Goal: Task Accomplishment & Management: Manage account settings

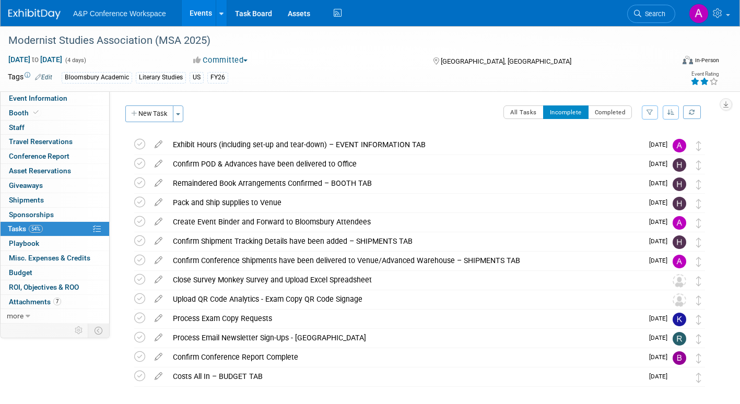
click at [352, 390] on div at bounding box center [417, 397] width 589 height 21
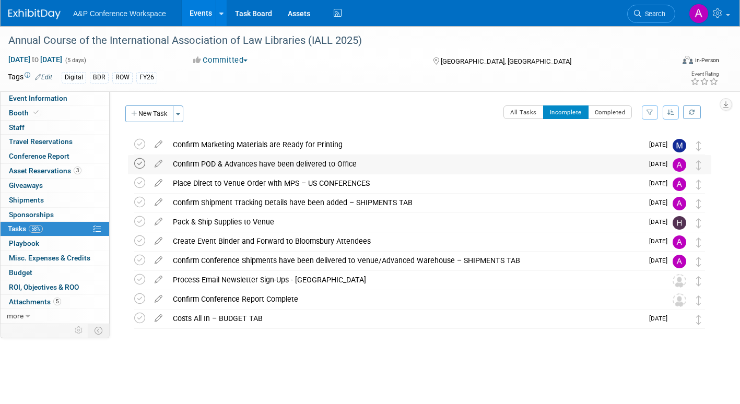
click at [139, 161] on icon at bounding box center [139, 163] width 11 height 11
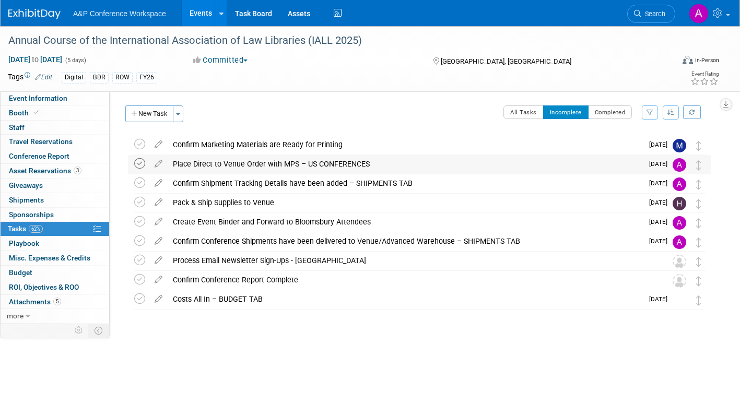
click at [142, 163] on icon at bounding box center [139, 163] width 11 height 11
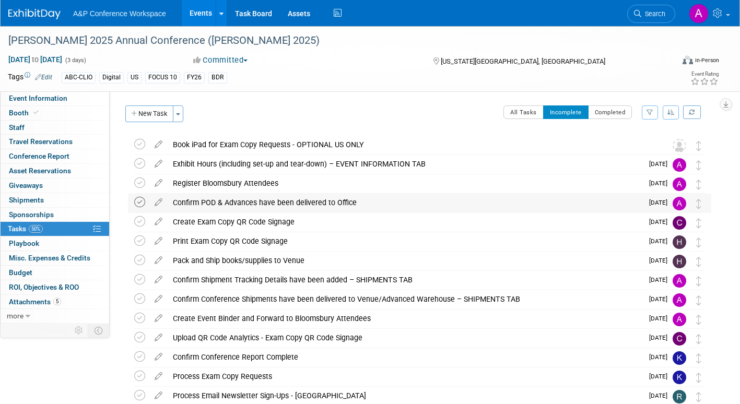
click at [139, 201] on icon at bounding box center [139, 202] width 11 height 11
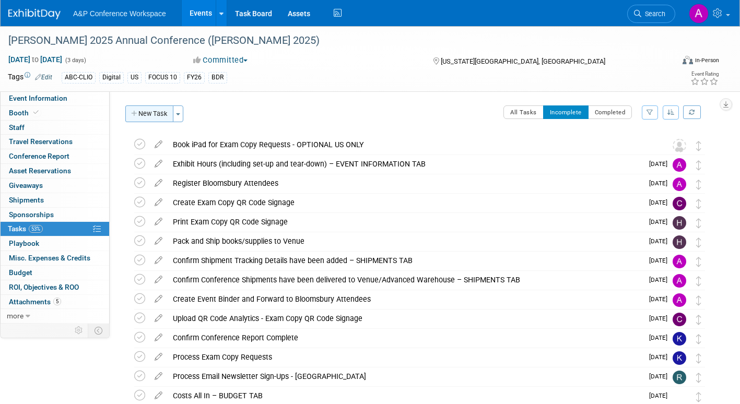
click at [150, 113] on button "New Task" at bounding box center [149, 114] width 48 height 17
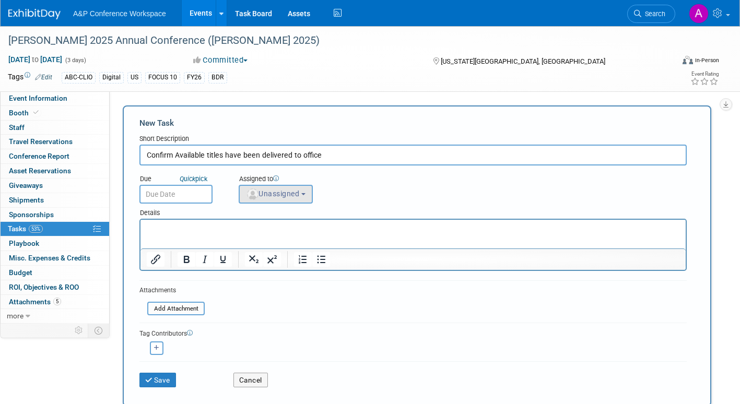
type input "Confirm Available titles have been delivered to office"
click at [283, 192] on span "Unassigned" at bounding box center [272, 194] width 53 height 8
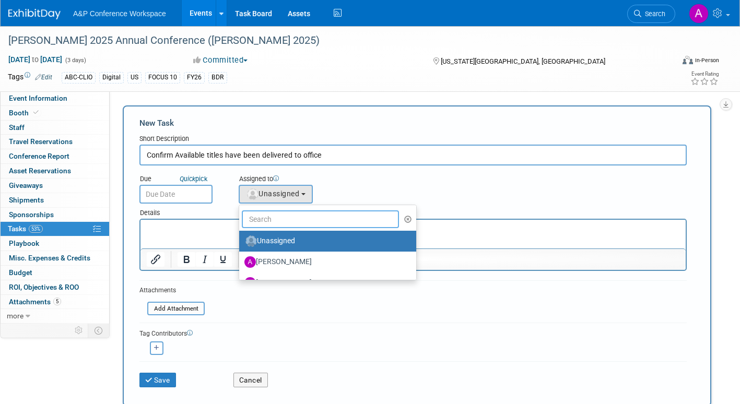
click at [278, 223] on input "text" at bounding box center [320, 219] width 157 height 18
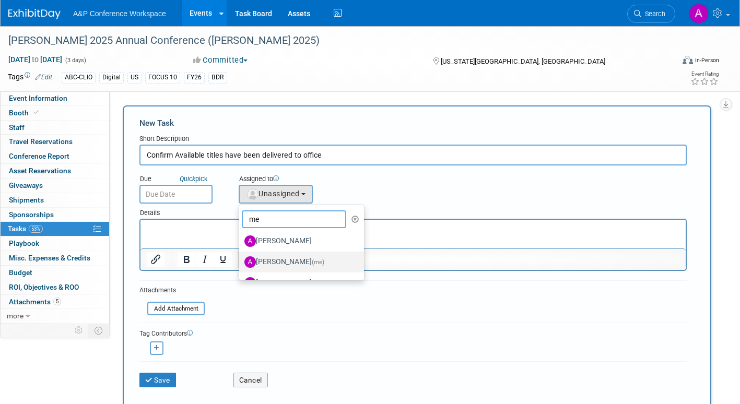
type input "me"
click at [275, 261] on label "Amanda Oney (me)" at bounding box center [298, 262] width 109 height 17
click at [241, 261] on input "Amanda Oney (me)" at bounding box center [237, 260] width 7 height 7
select select "3fc68575-f872-4db6-8d2a-11755123f12c"
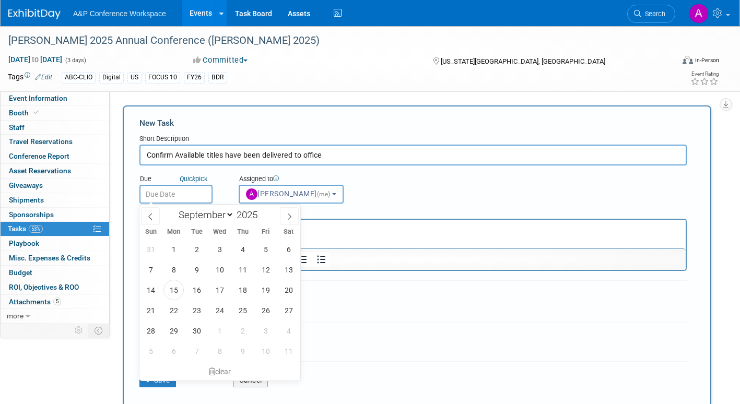
click at [201, 191] on input "text" at bounding box center [175, 194] width 73 height 19
click at [220, 310] on span "24" at bounding box center [219, 310] width 20 height 20
type input "Sep 24, 2025"
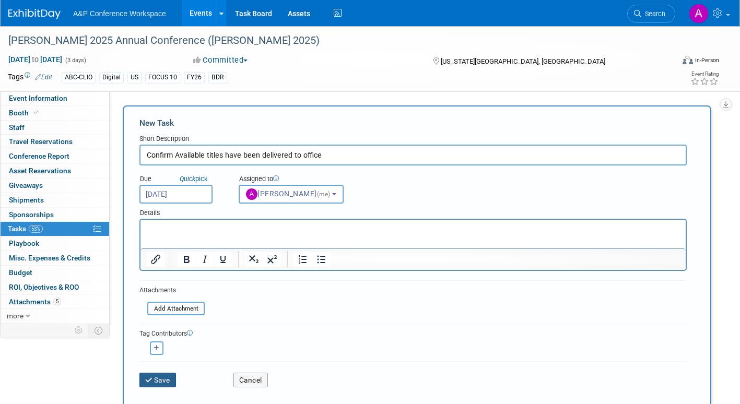
click at [165, 382] on button "Save" at bounding box center [157, 380] width 37 height 15
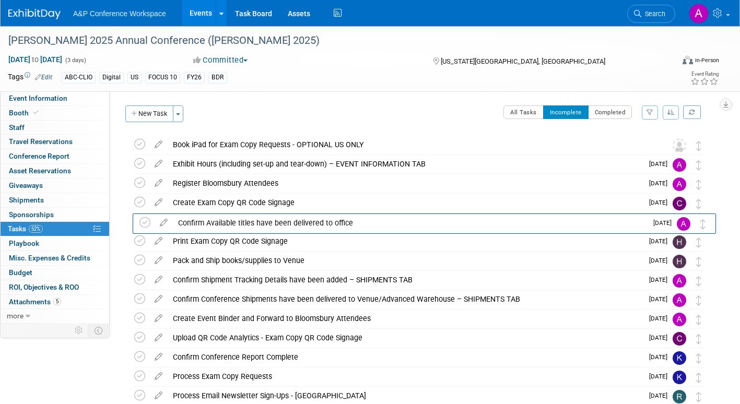
drag, startPoint x: 701, startPoint y: 146, endPoint x: 707, endPoint y: 226, distance: 80.6
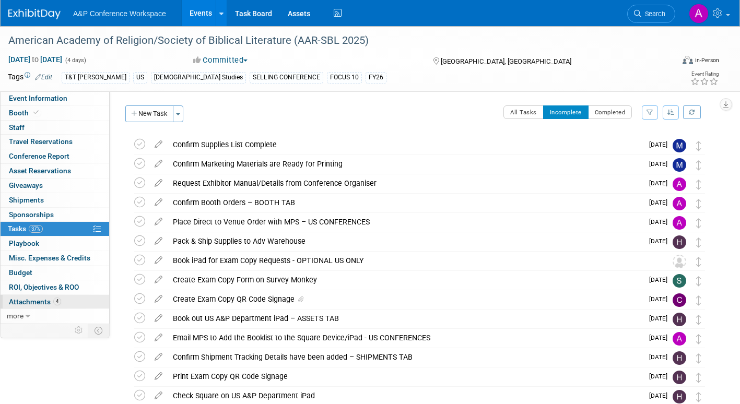
click at [19, 301] on span "Attachments 4" at bounding box center [35, 302] width 52 height 8
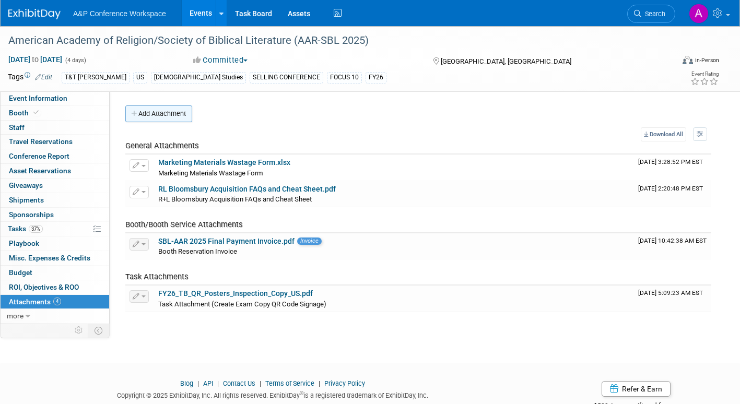
click at [181, 112] on button "Add Attachment" at bounding box center [158, 114] width 67 height 17
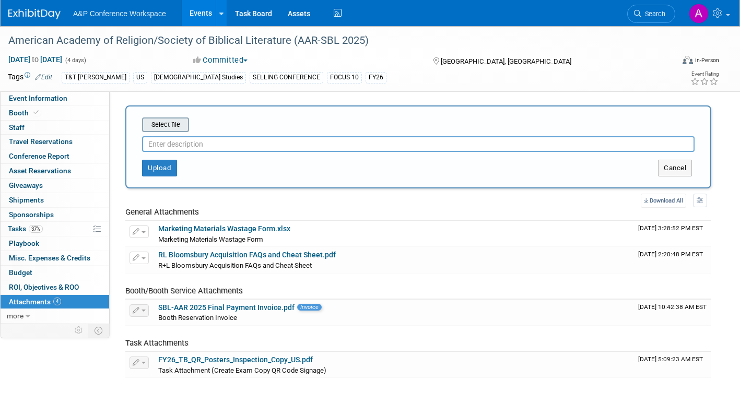
click at [176, 124] on input "file" at bounding box center [126, 125] width 124 height 13
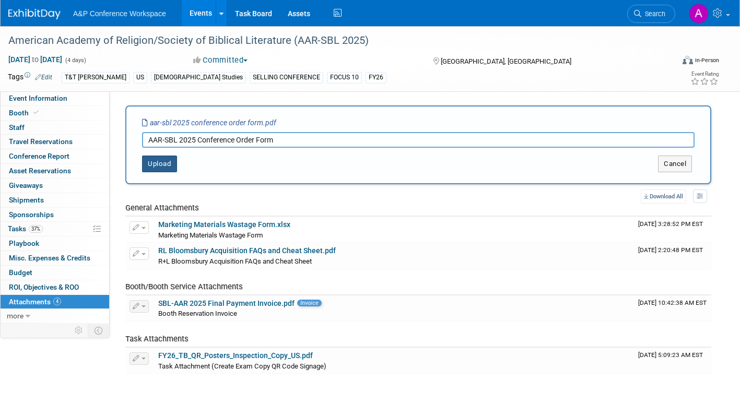
type input "AAR-SBL 2025 Conference Order Form"
click at [163, 164] on button "Upload" at bounding box center [159, 164] width 35 height 17
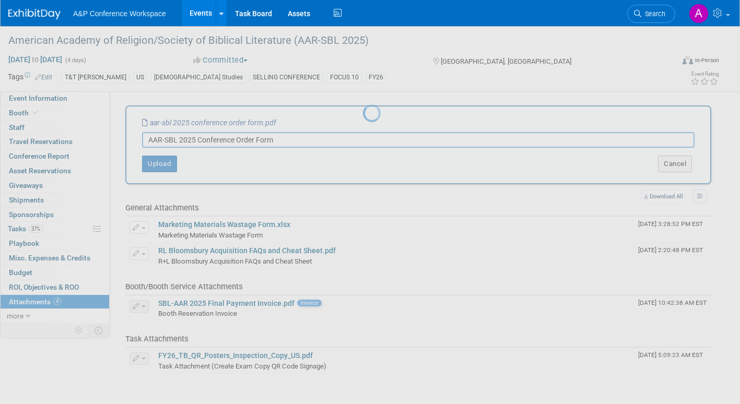
click at [363, 165] on div at bounding box center [370, 202] width 15 height 404
click at [363, 130] on div at bounding box center [370, 202] width 15 height 404
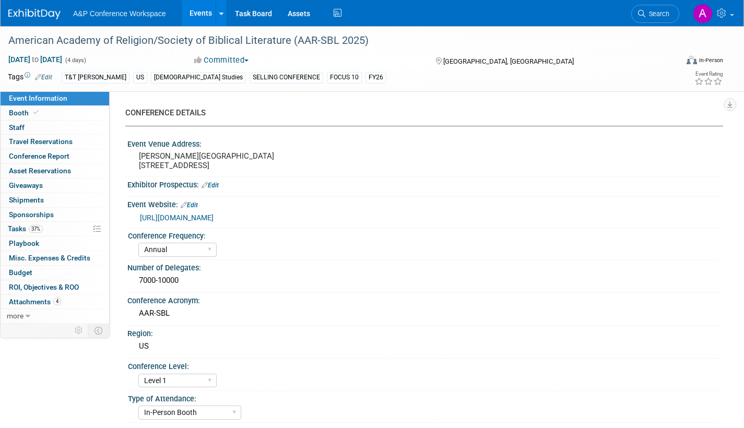
select select "Annual"
select select "Level 1"
select select "In-Person Booth"
select select "[DEMOGRAPHIC_DATA] Studies"
select select "T&T [PERSON_NAME]"
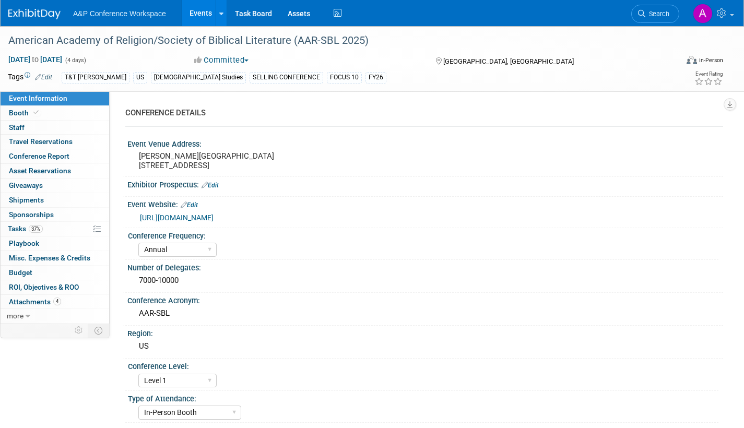
select select "[PERSON_NAME]"
select select "Networking/Commissioning"
click at [40, 303] on span "Attachments 4" at bounding box center [35, 302] width 52 height 8
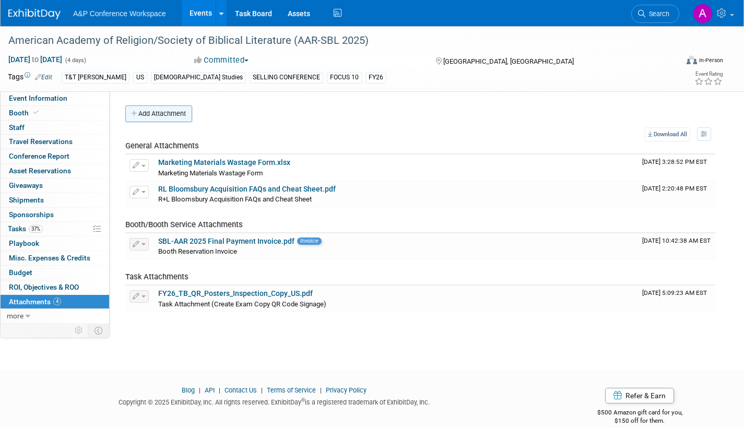
click at [179, 114] on button "Add Attachment" at bounding box center [158, 114] width 67 height 17
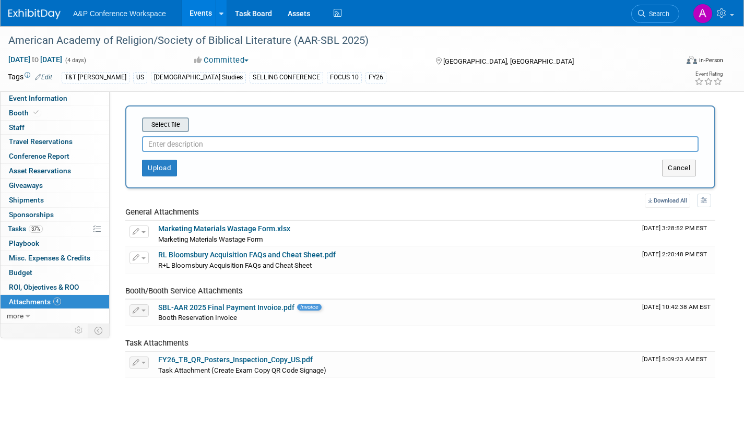
click at [177, 124] on input "file" at bounding box center [126, 125] width 124 height 13
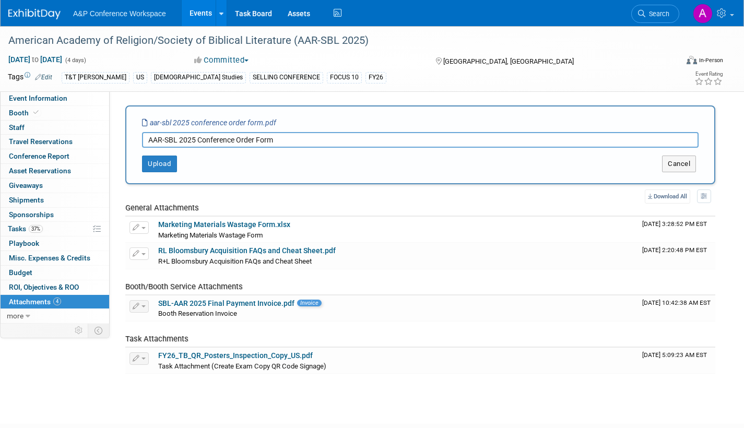
drag, startPoint x: 177, startPoint y: 124, endPoint x: 392, endPoint y: 141, distance: 215.9
click at [207, 138] on input "AAR-SBL 2025 Conference Order Form" at bounding box center [420, 140] width 557 height 16
type input "AAR-SBL 2025 Conference Order Form"
click at [161, 162] on button "Upload" at bounding box center [159, 164] width 35 height 17
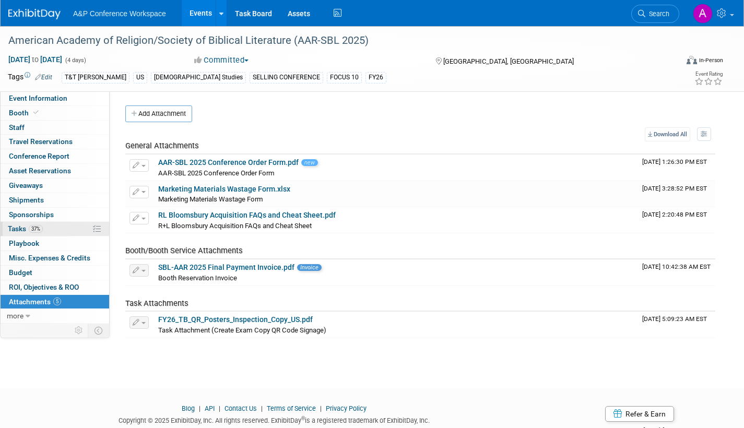
click at [11, 228] on span "Tasks 37%" at bounding box center [25, 229] width 35 height 8
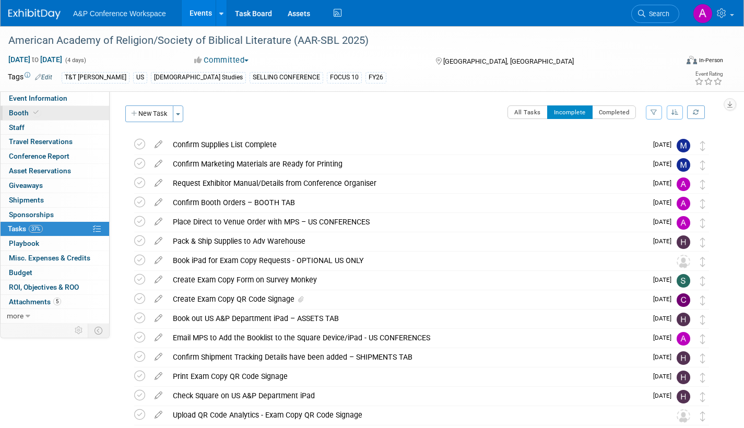
click at [20, 111] on span "Booth" at bounding box center [25, 113] width 32 height 8
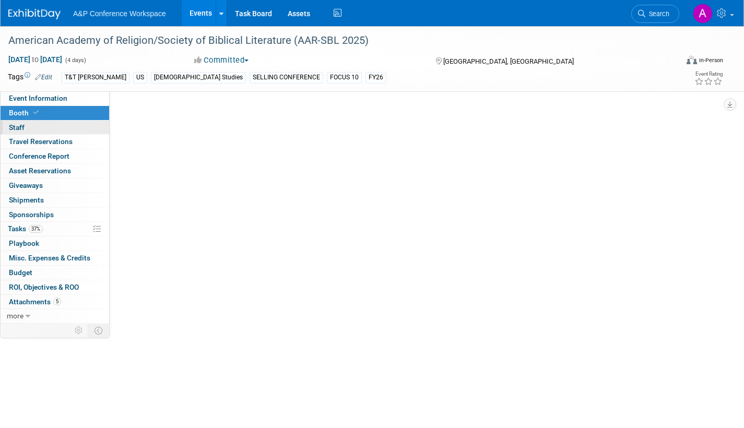
select select "CUAP"
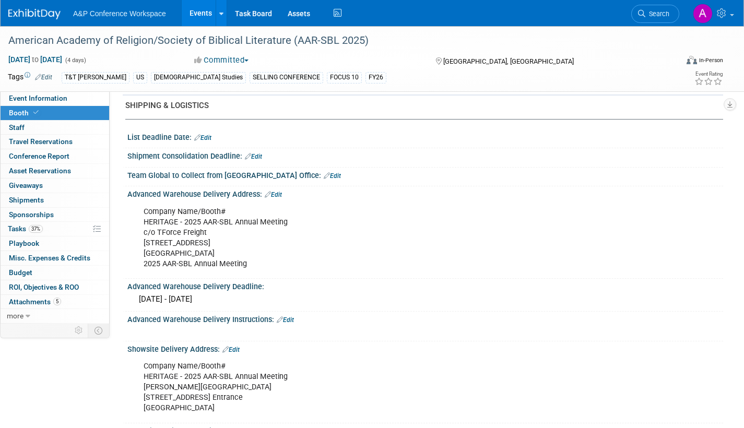
scroll to position [795, 0]
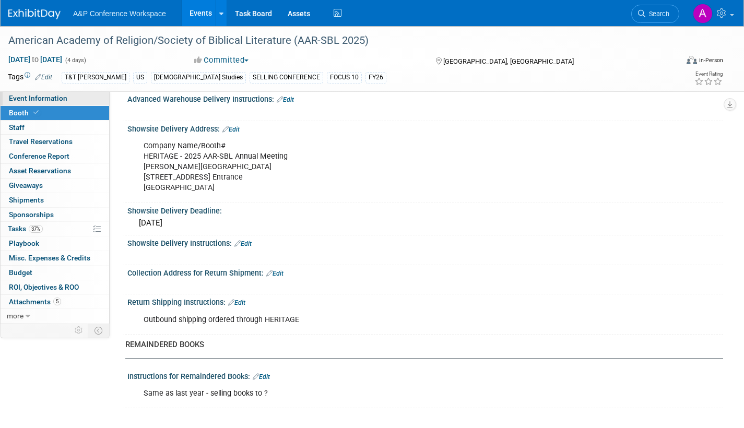
click at [60, 100] on span "Event Information" at bounding box center [38, 98] width 58 height 8
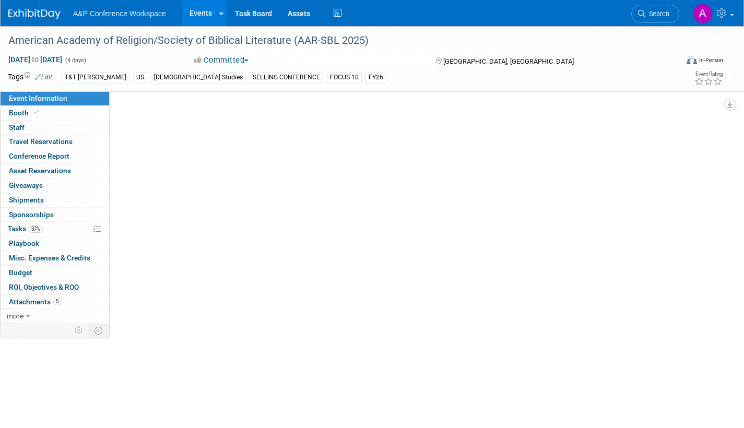
scroll to position [0, 0]
select select "Annual"
select select "Level 1"
select select "In-Person Booth"
select select "[DEMOGRAPHIC_DATA] Studies"
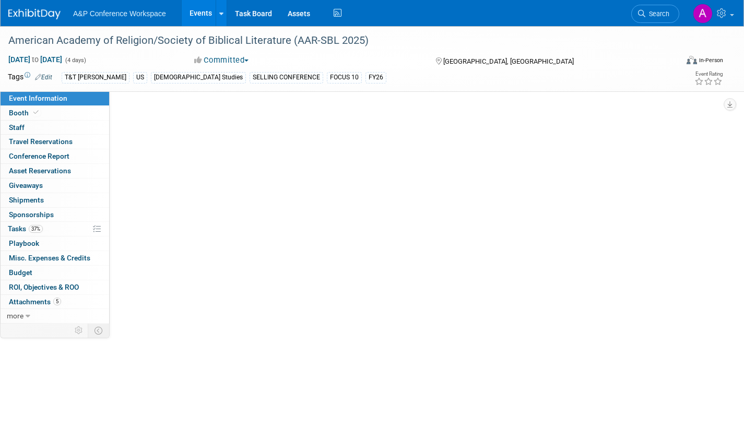
select select "T&T [PERSON_NAME]"
select select "[PERSON_NAME]"
select select "Networking/Commissioning"
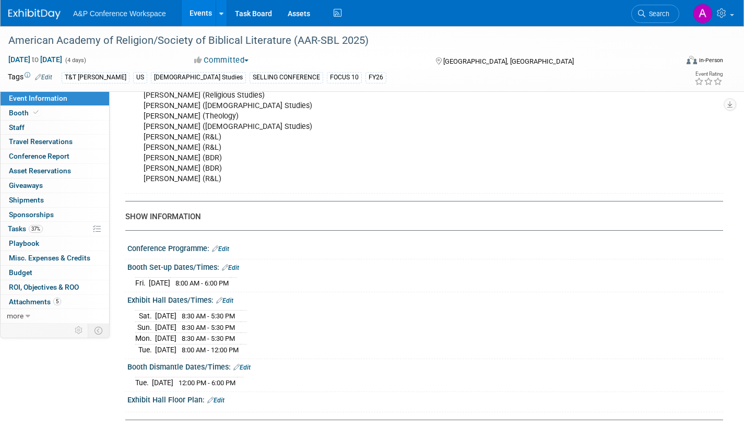
scroll to position [888, 0]
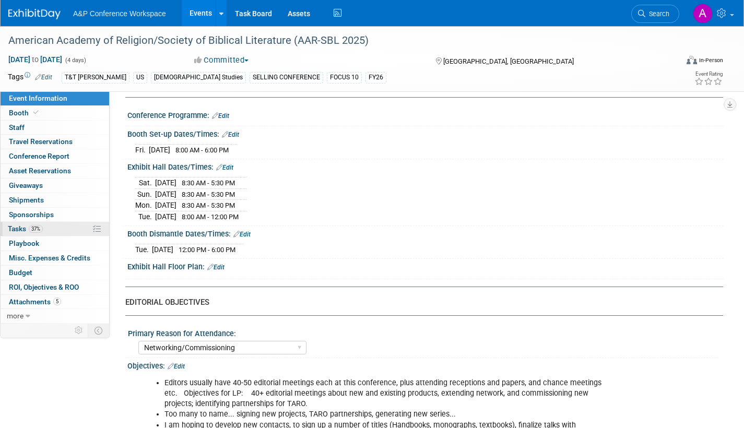
click at [17, 225] on span "Tasks 37%" at bounding box center [25, 229] width 35 height 8
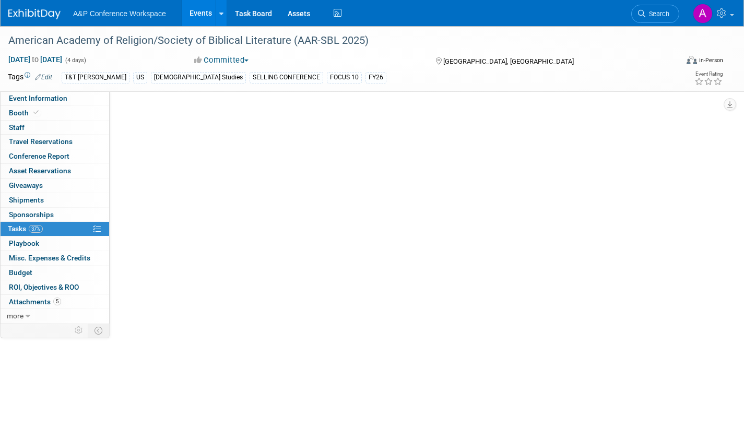
scroll to position [0, 0]
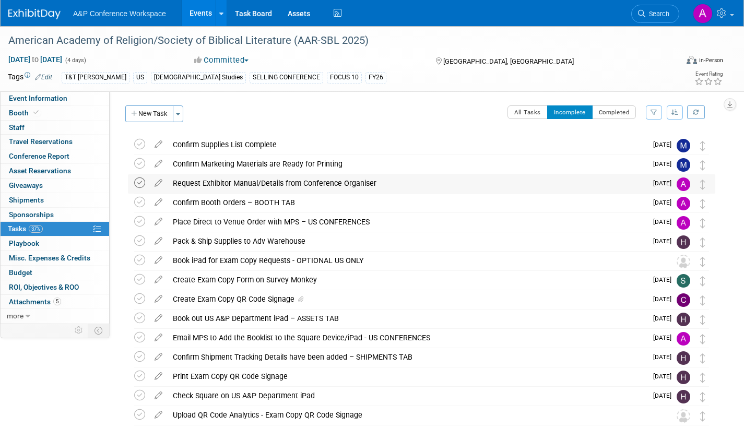
click at [139, 182] on icon at bounding box center [139, 183] width 11 height 11
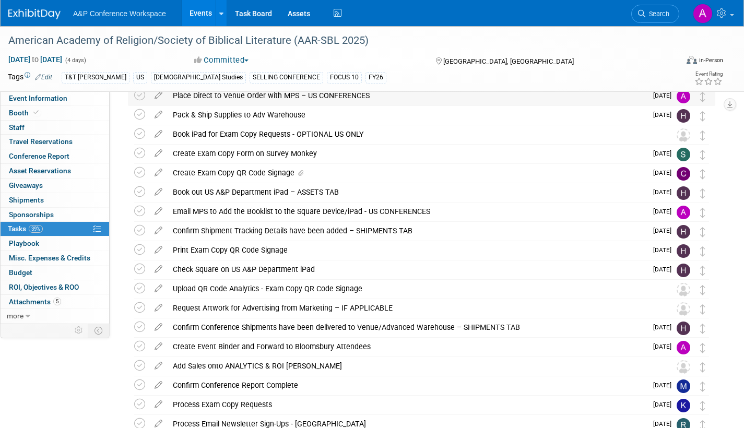
scroll to position [157, 0]
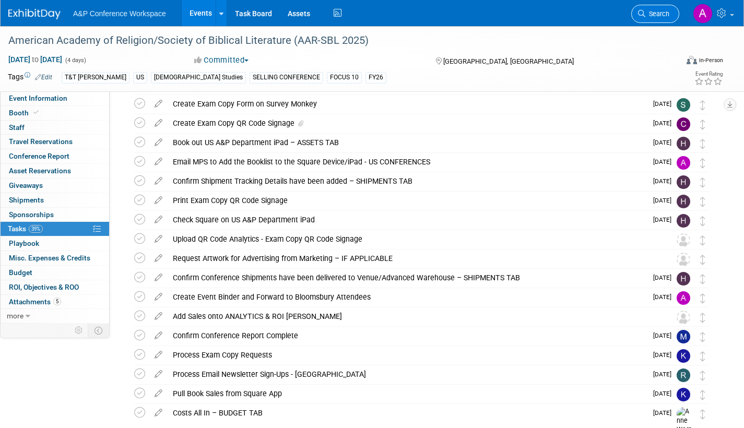
click at [661, 16] on span "Search" at bounding box center [658, 14] width 24 height 8
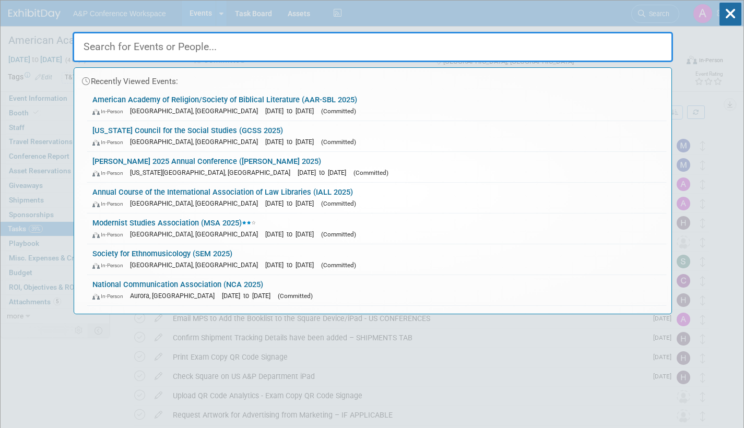
drag, startPoint x: 253, startPoint y: 268, endPoint x: 251, endPoint y: 249, distance: 19.4
click at [265, 268] on span "[DATE] to [DATE]" at bounding box center [292, 265] width 54 height 8
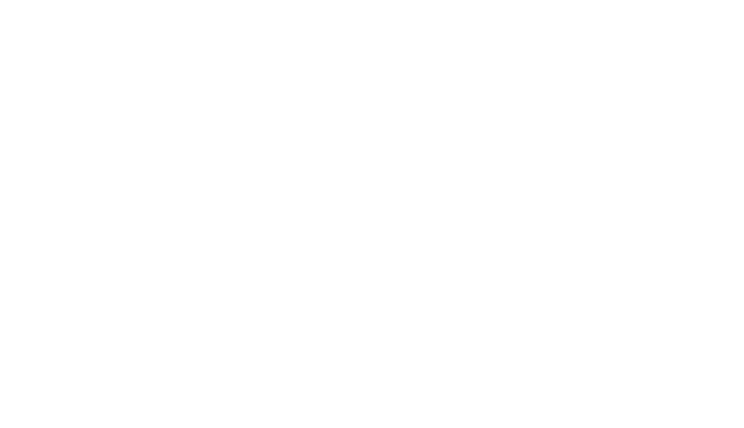
select select "Annual"
select select "Level 2"
select select "In-Person Booth"
select select "Music & Sound Studies"
select select "Bloomsbury Academic"
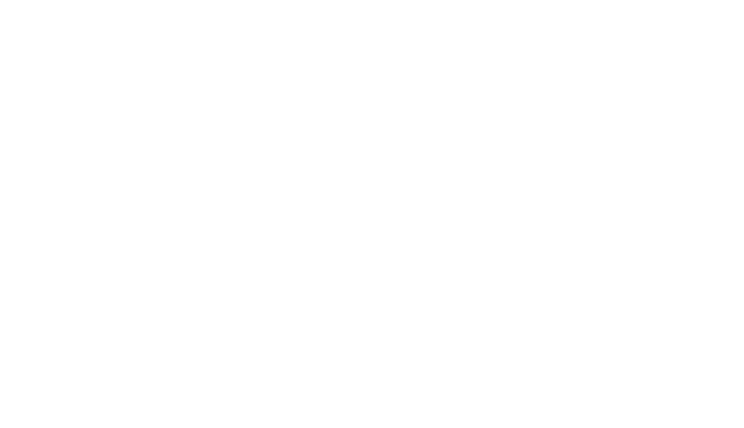
select select "[PERSON_NAME]"
select select "Brand/Subject Presence​"
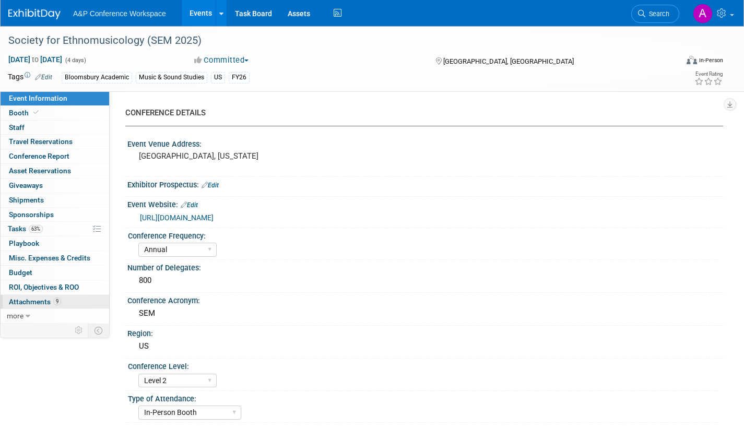
click at [31, 302] on span "Attachments 9" at bounding box center [35, 302] width 52 height 8
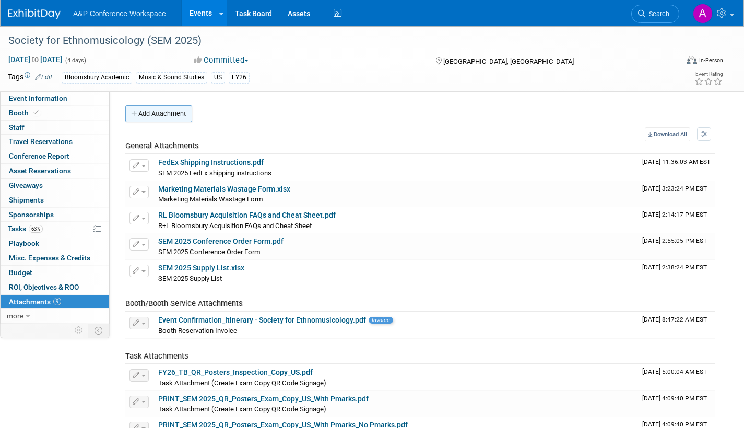
click at [162, 115] on button "Add Attachment" at bounding box center [158, 114] width 67 height 17
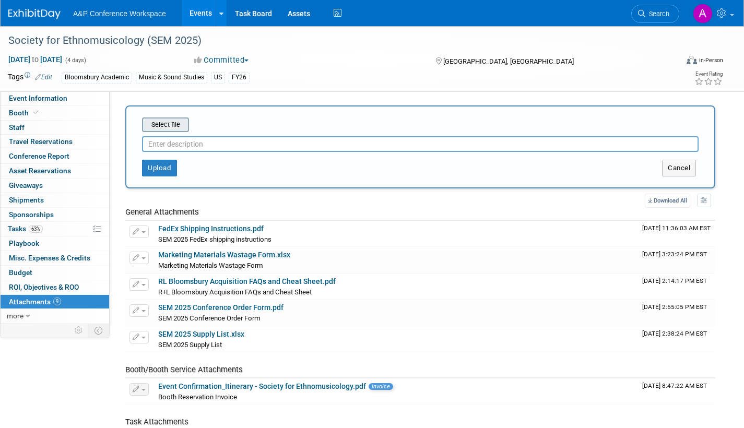
click at [164, 126] on input "file" at bounding box center [126, 125] width 124 height 13
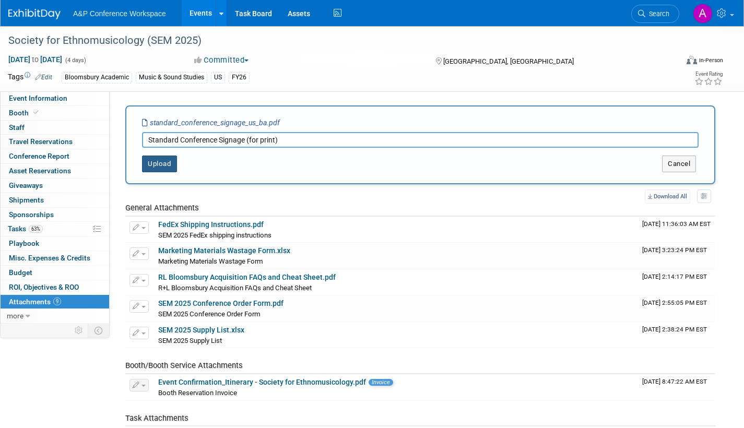
click at [165, 163] on button "Upload" at bounding box center [159, 164] width 35 height 17
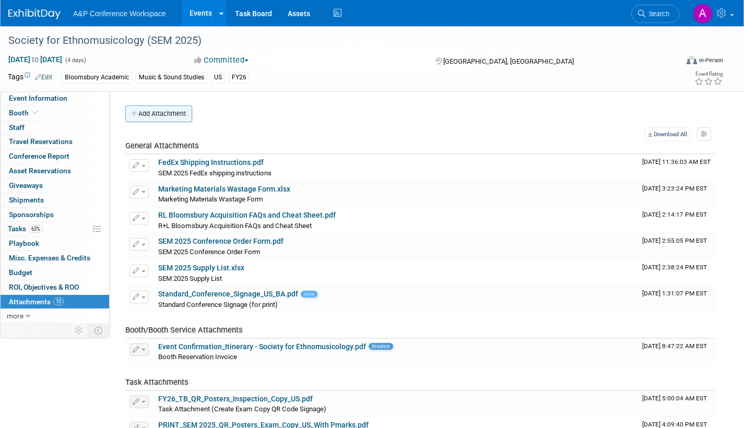
click at [178, 111] on button "Add Attachment" at bounding box center [158, 114] width 67 height 17
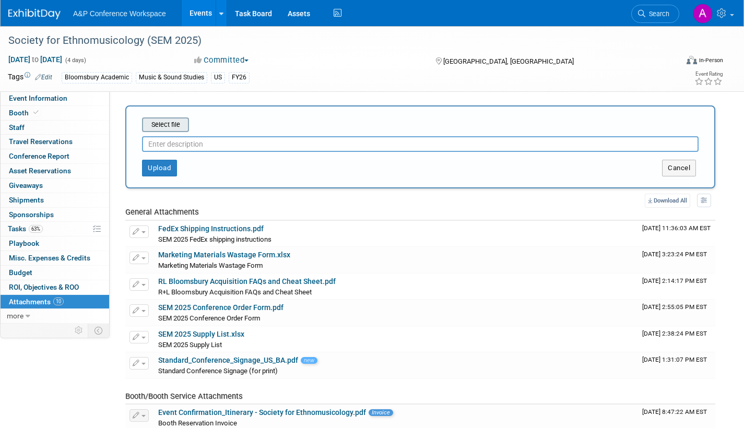
click at [177, 126] on input "file" at bounding box center [126, 125] width 124 height 13
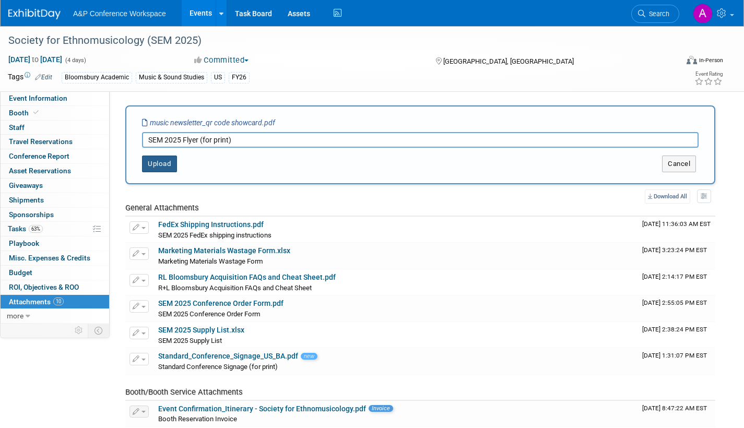
type input "SEM 2025 Flyer (for print)"
click at [166, 162] on button "Upload" at bounding box center [159, 164] width 35 height 17
